Goal: Transaction & Acquisition: Purchase product/service

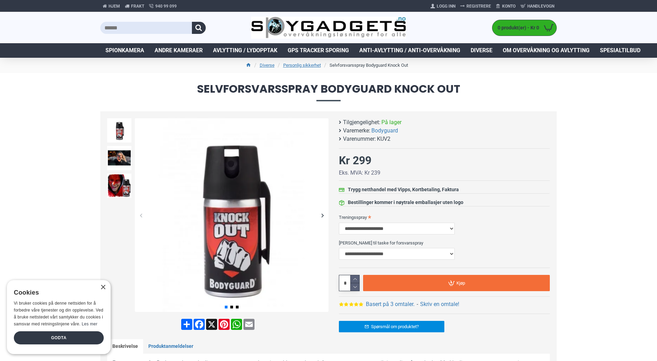
click at [331, 211] on div "Selvforsvarsspray Bodyguard Knock Out Tilgjengelighet: På lager Varemerke: Body…" at bounding box center [438, 228] width 221 height 221
click at [324, 217] on div "Next slide" at bounding box center [322, 215] width 12 height 12
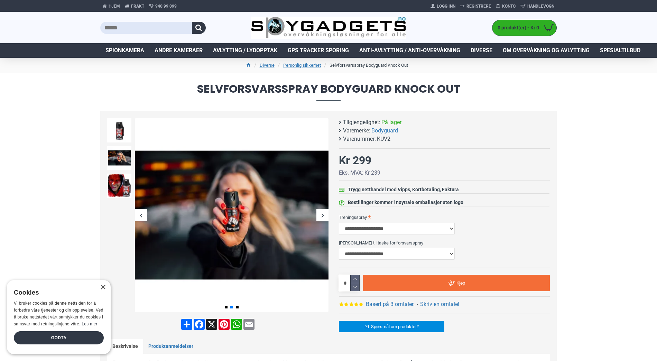
click at [324, 217] on div "Next slide" at bounding box center [322, 215] width 12 height 12
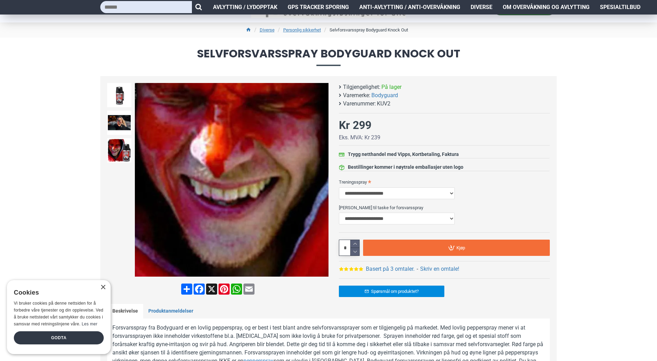
scroll to position [35, 0]
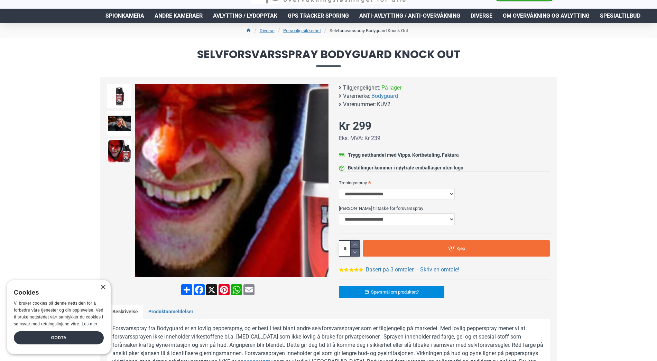
click at [208, 176] on img at bounding box center [231, 180] width 193 height 193
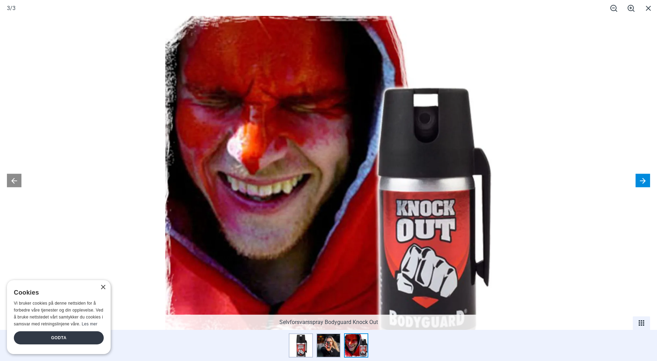
click at [641, 180] on button at bounding box center [642, 180] width 15 height 13
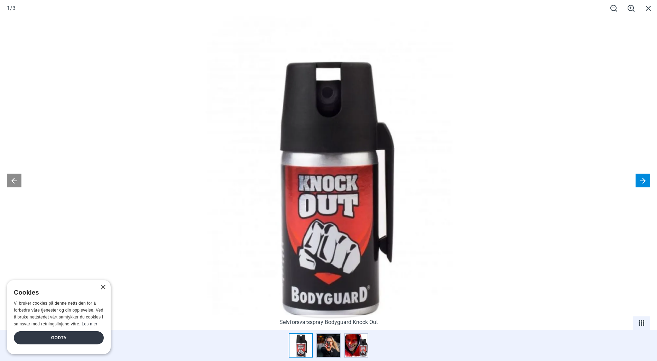
click at [641, 180] on button at bounding box center [642, 180] width 15 height 13
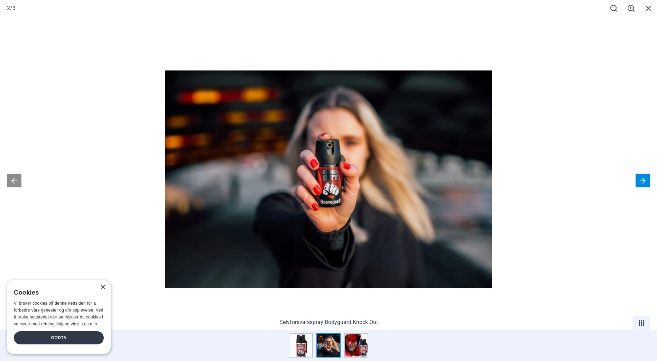
click at [641, 180] on button at bounding box center [642, 180] width 15 height 13
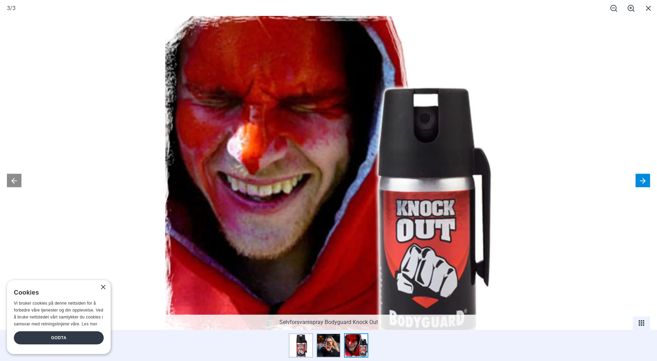
click at [641, 180] on button at bounding box center [642, 180] width 15 height 13
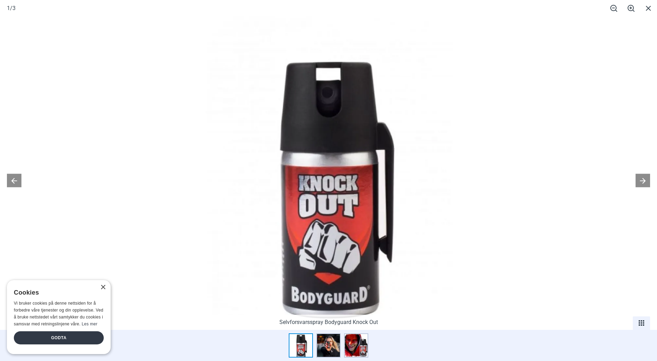
scroll to position [69, 0]
click at [106, 291] on div "× Cookies Vi bruker cookies på denne nettsiden for å forbedre våre tjenester og…" at bounding box center [59, 317] width 104 height 74
click at [105, 290] on div "×" at bounding box center [102, 287] width 5 height 5
